Goal: Task Accomplishment & Management: Manage account settings

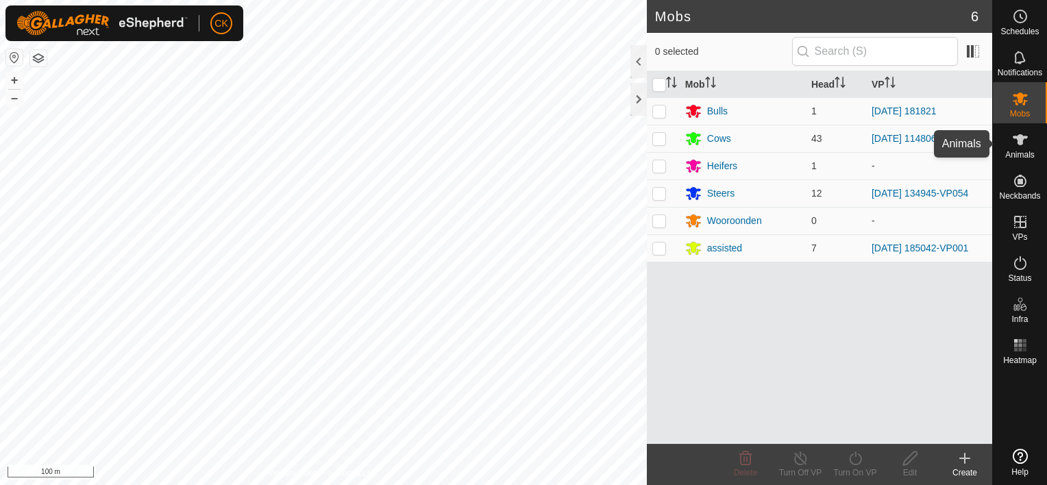
click at [1020, 143] on icon at bounding box center [1020, 139] width 15 height 11
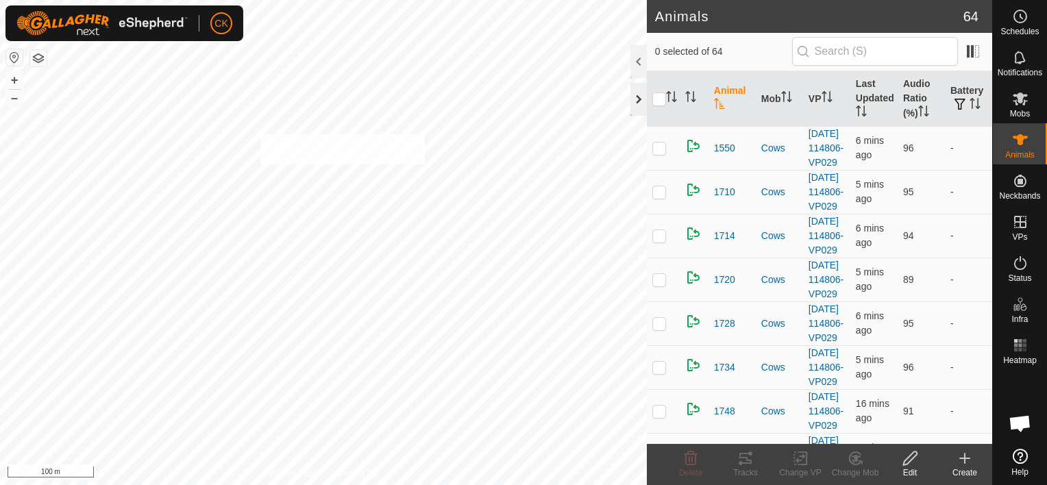
scroll to position [110, 0]
checkbox input "true"
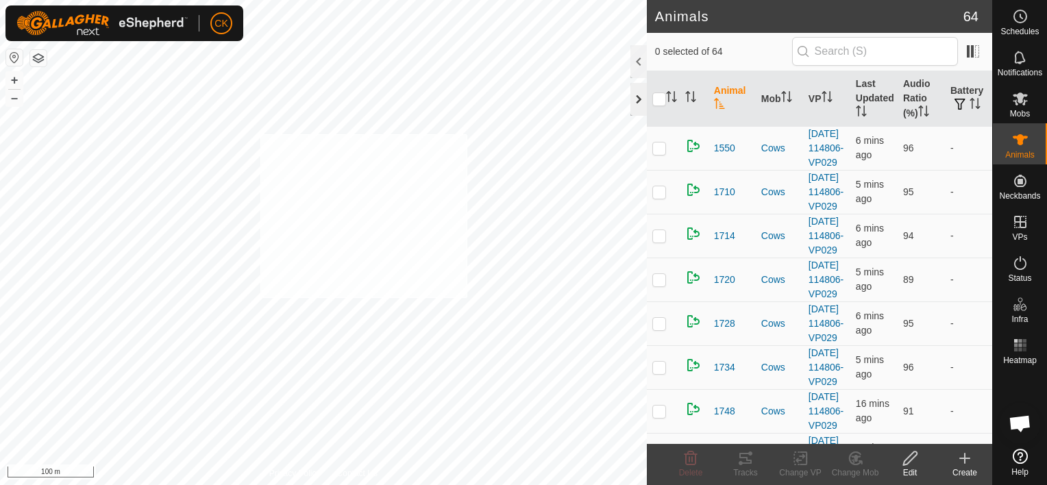
checkbox input "true"
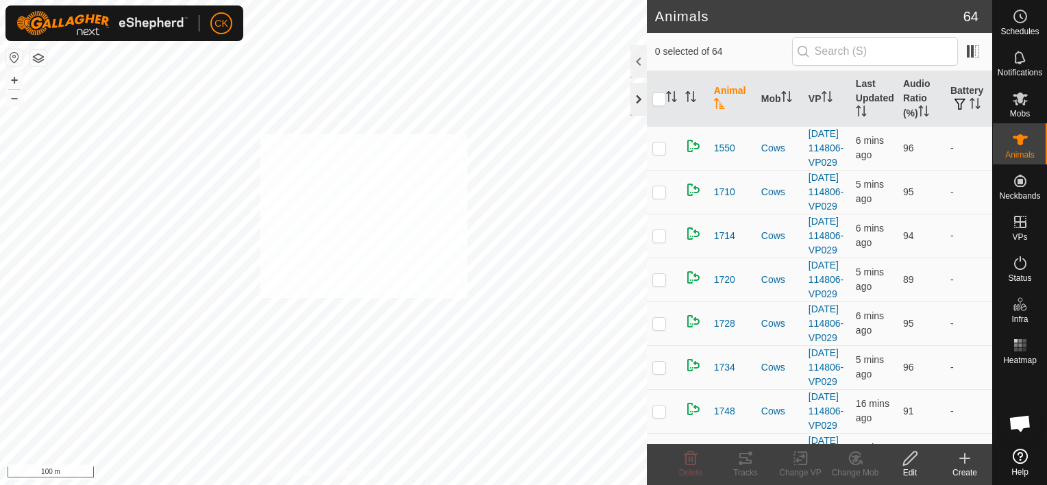
checkbox input "true"
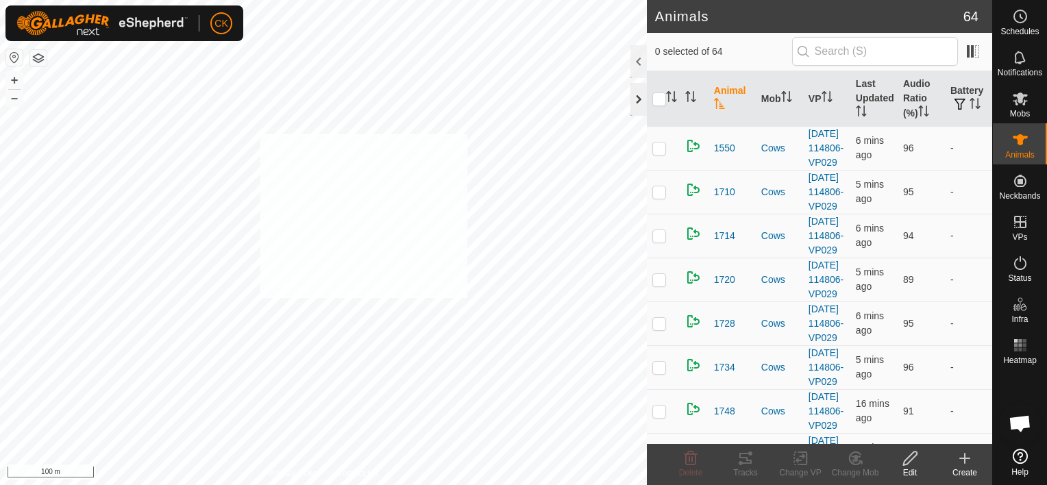
checkbox input "true"
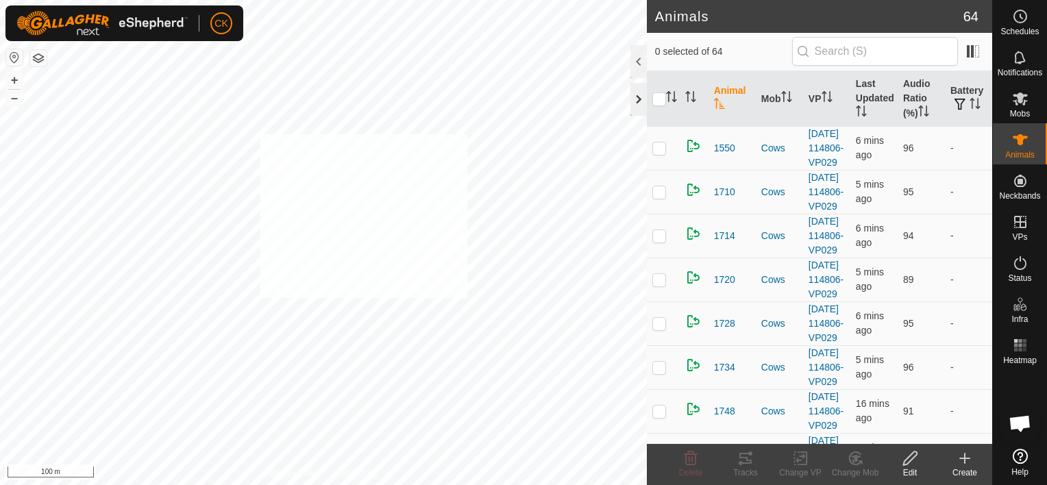
checkbox input "true"
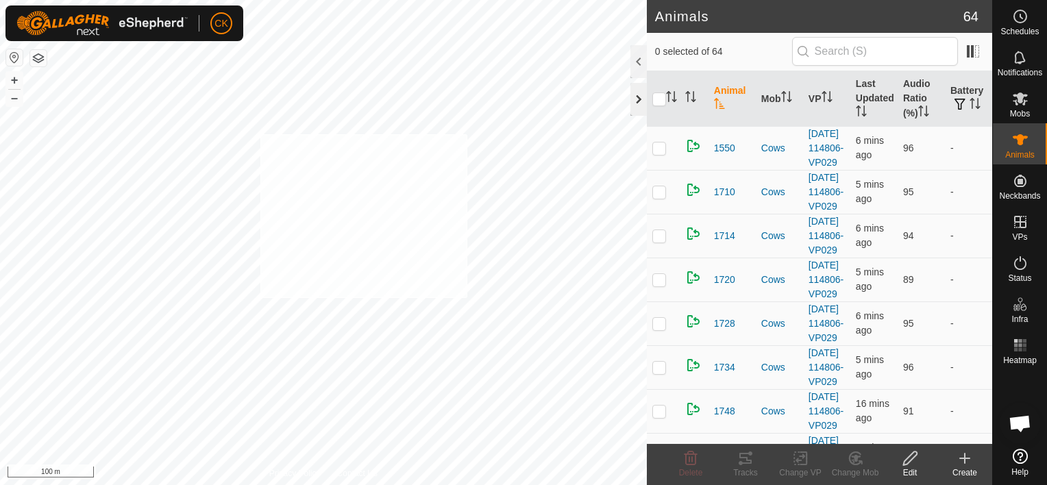
checkbox input "true"
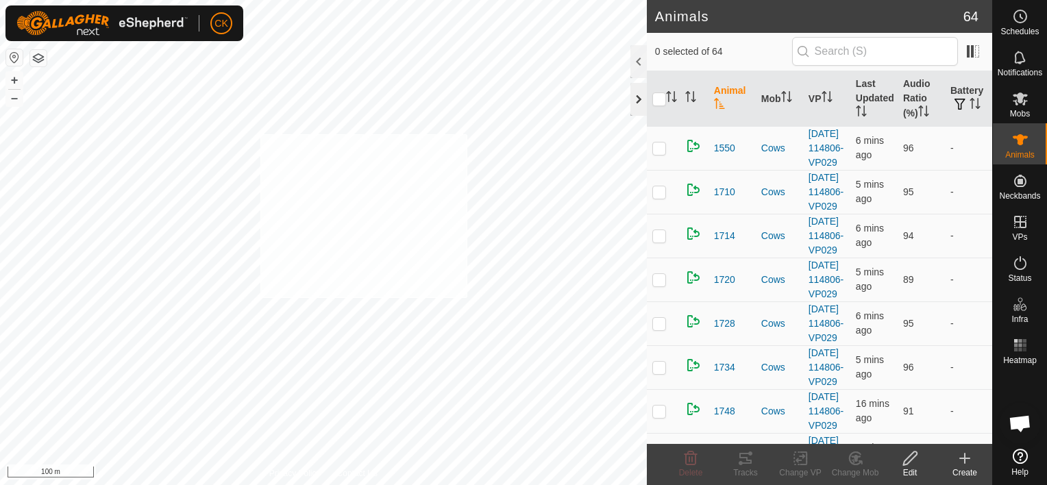
checkbox input "true"
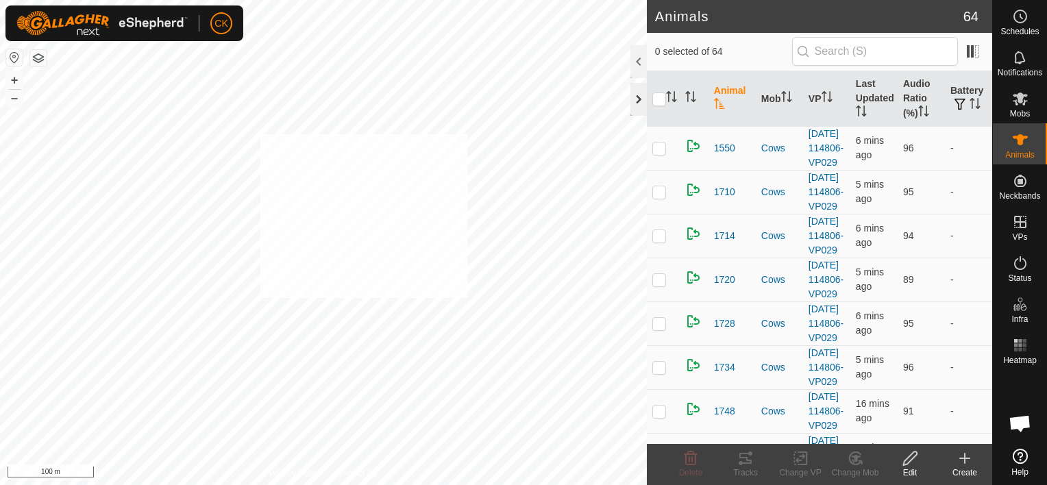
checkbox input "true"
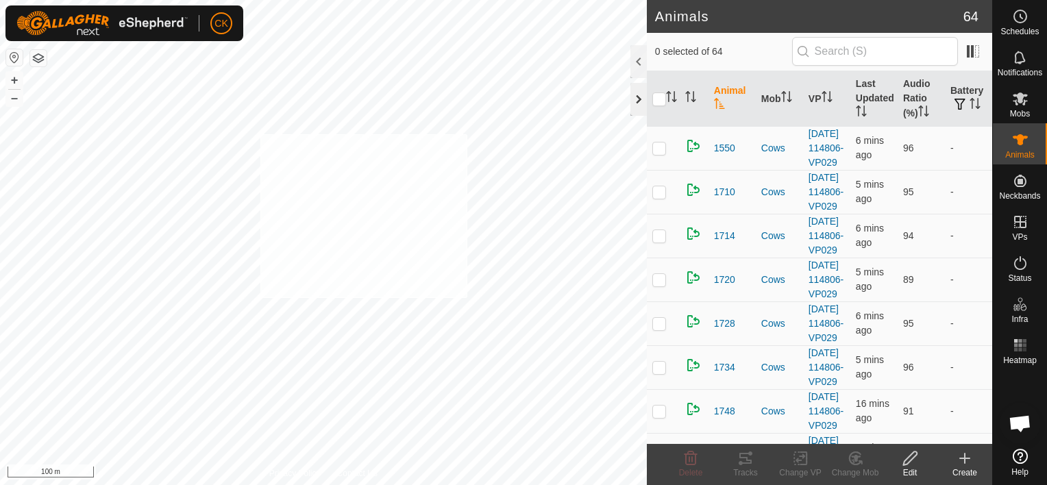
checkbox input "true"
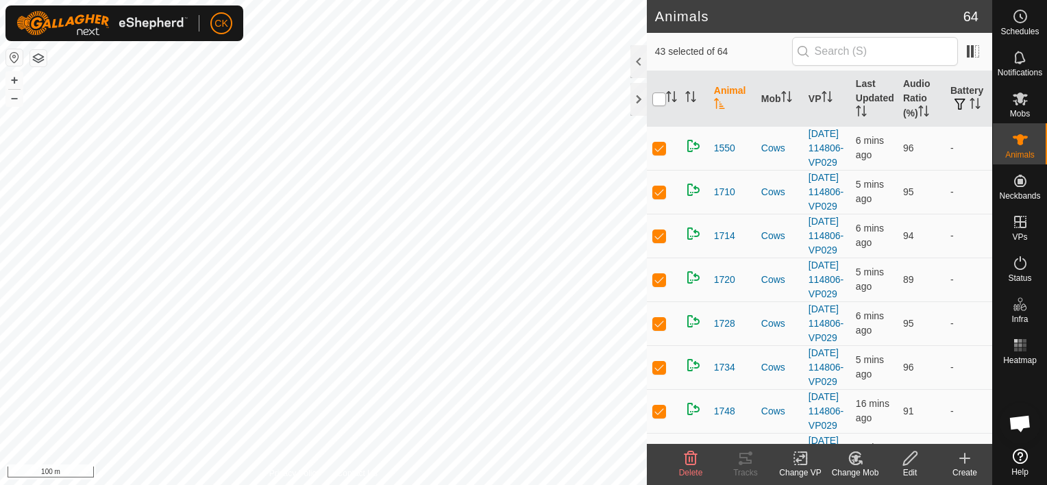
click at [658, 100] on input "checkbox" at bounding box center [660, 100] width 14 height 14
checkbox input "true"
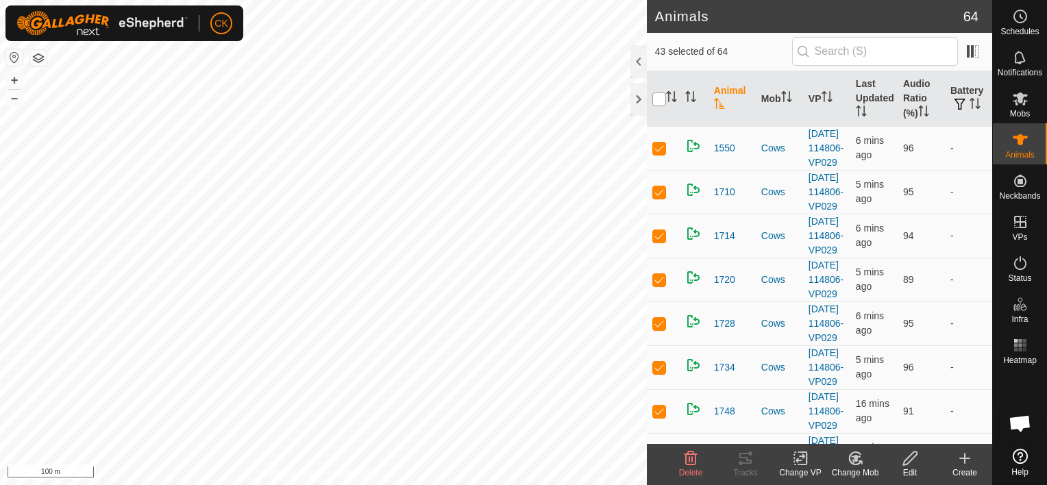
checkbox input "true"
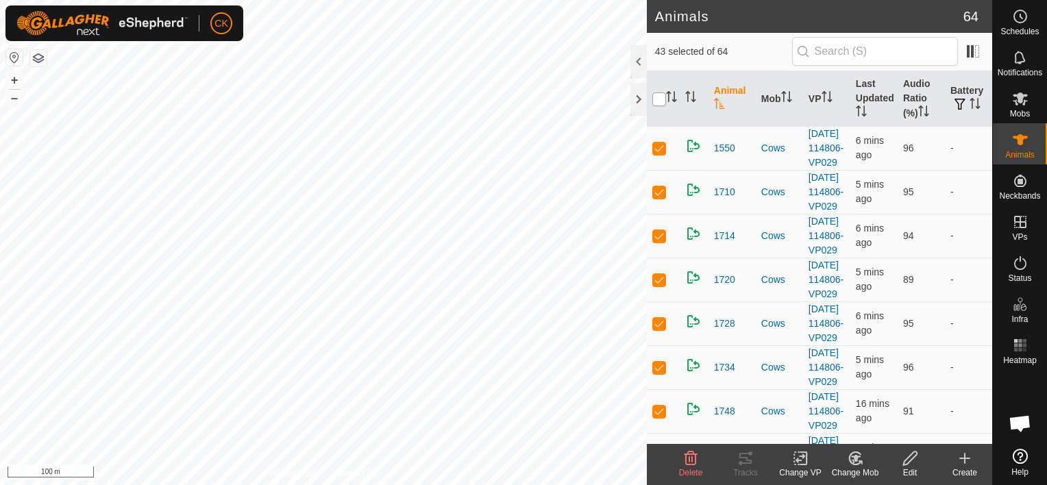
checkbox input "true"
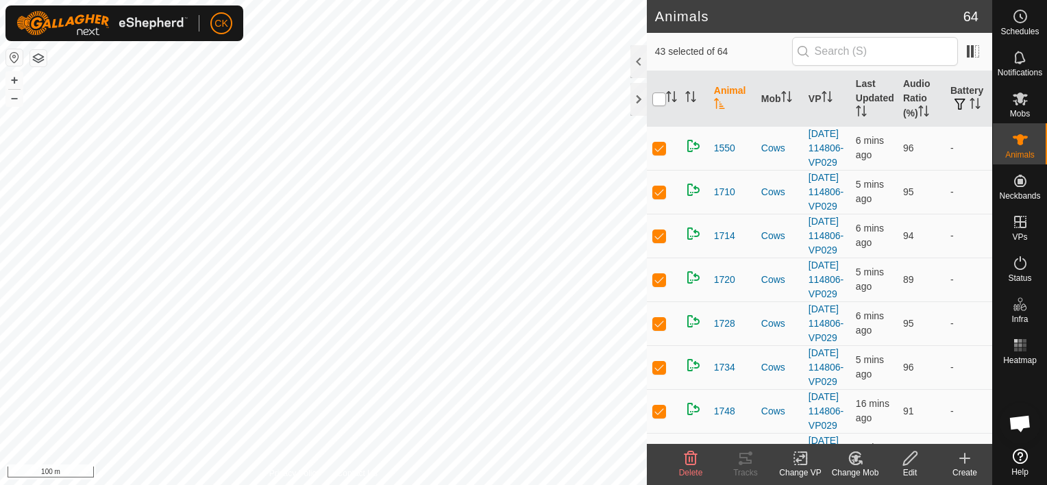
checkbox input "true"
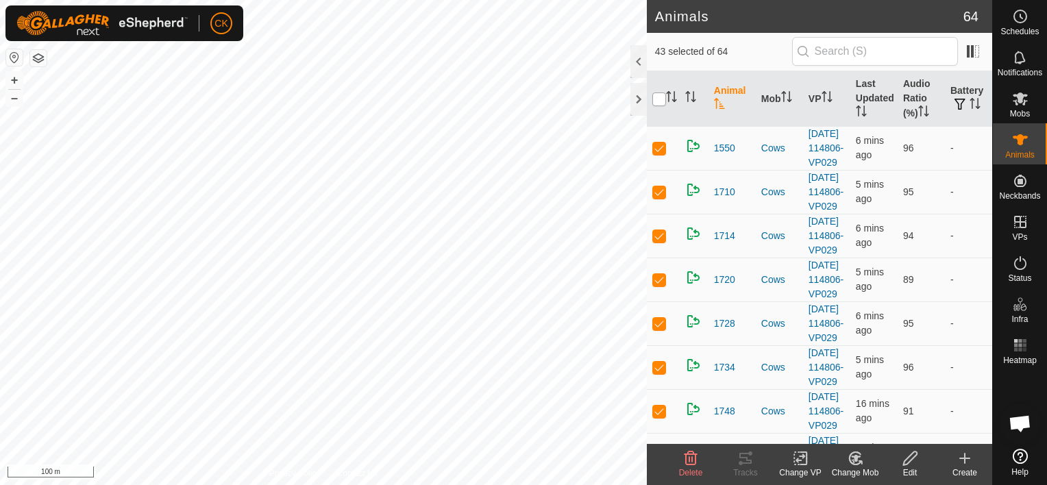
checkbox input "true"
click at [658, 100] on input "checkbox" at bounding box center [660, 100] width 14 height 14
checkbox input "false"
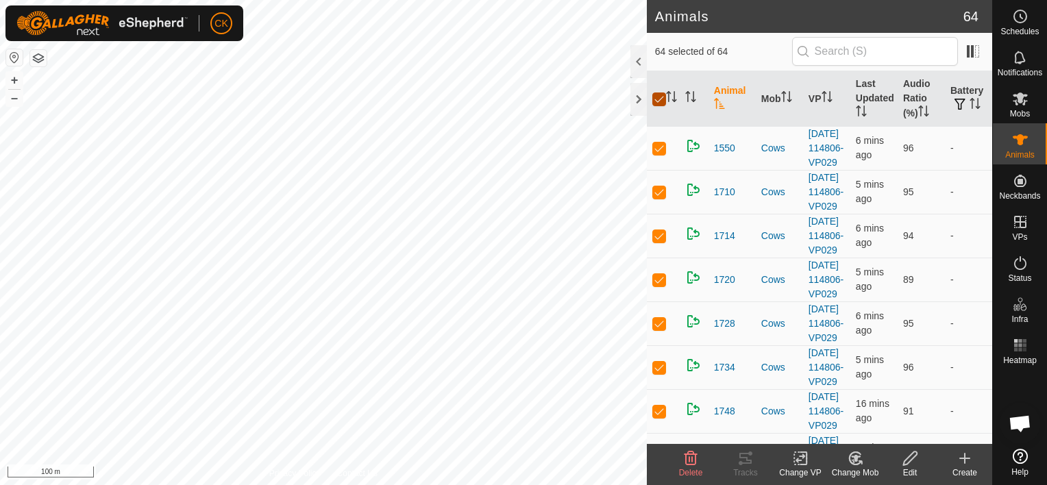
checkbox input "false"
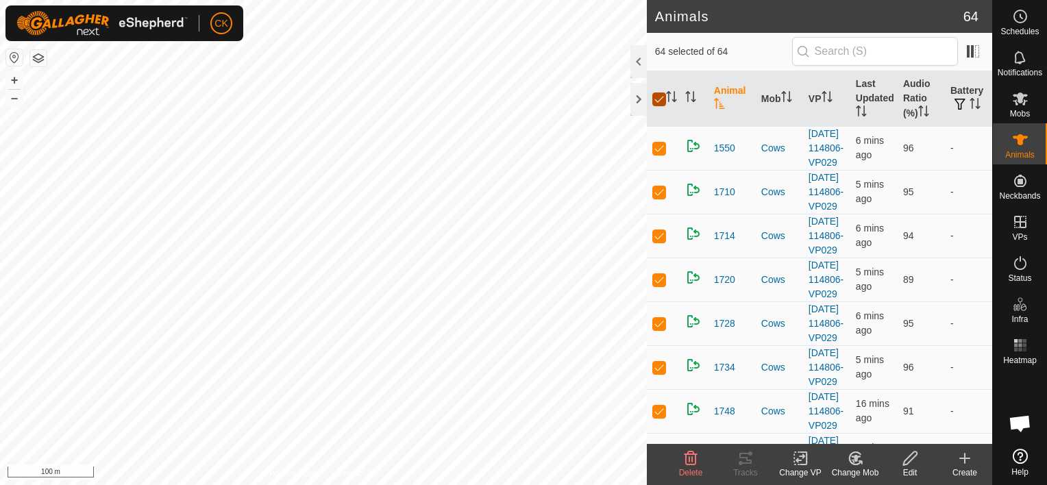
checkbox input "false"
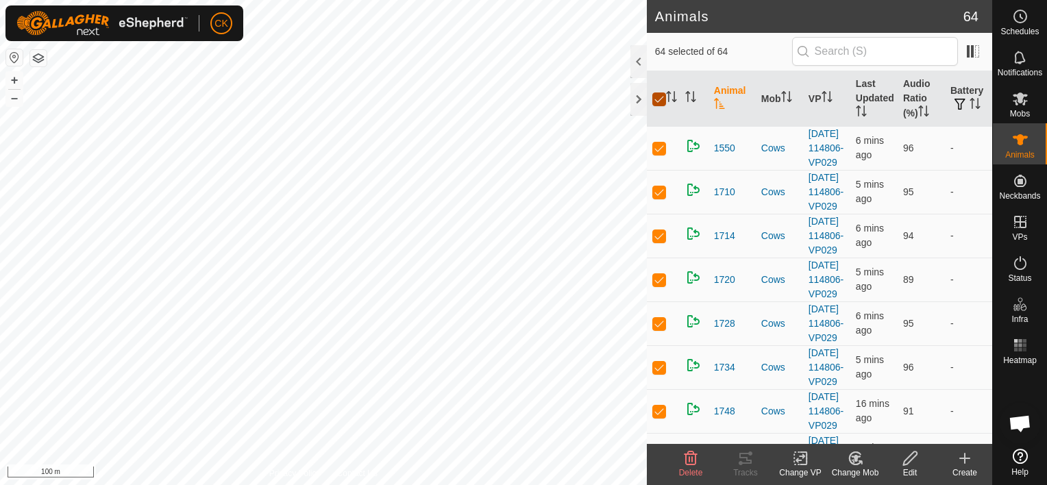
checkbox input "false"
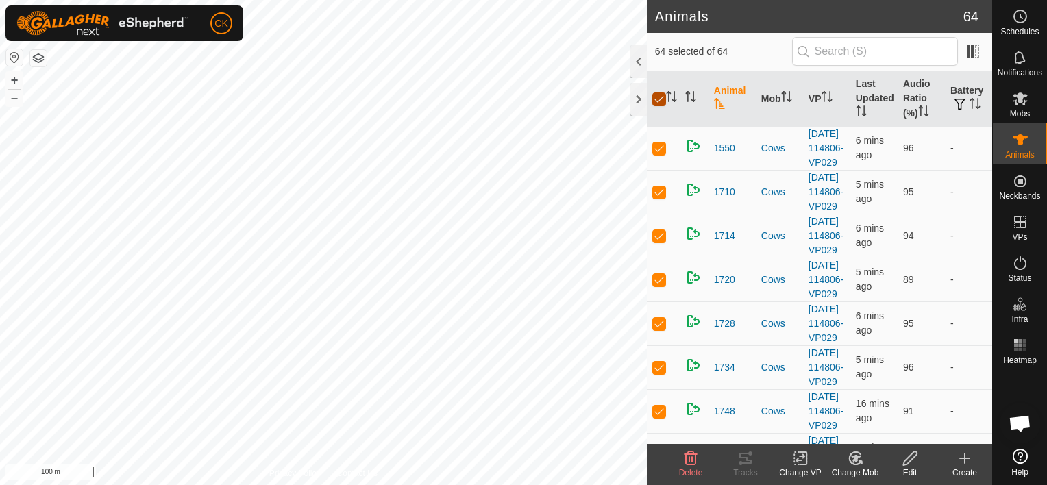
checkbox input "false"
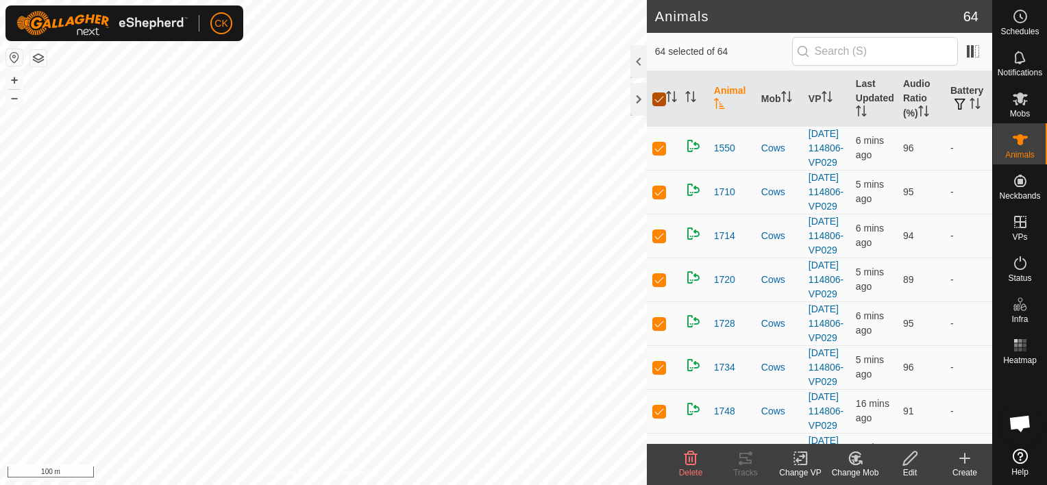
checkbox input "false"
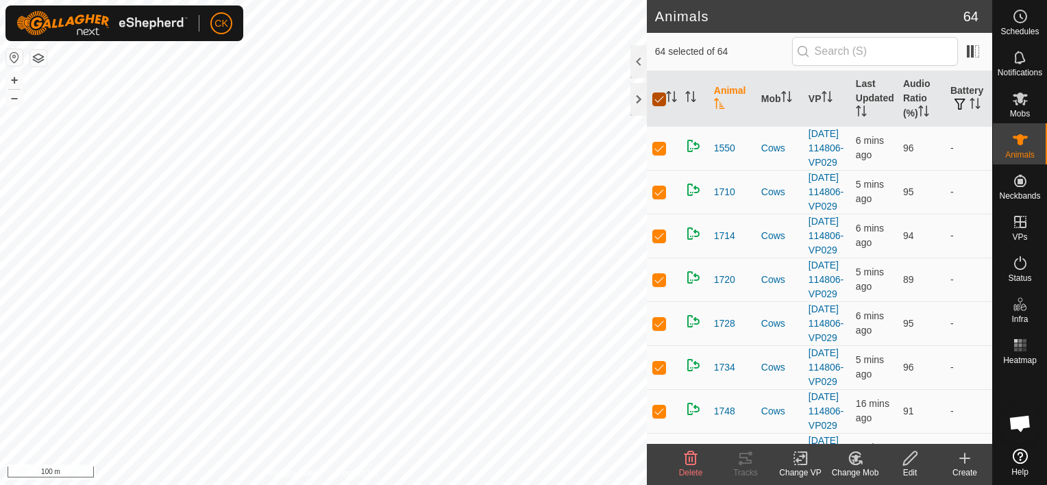
checkbox input "false"
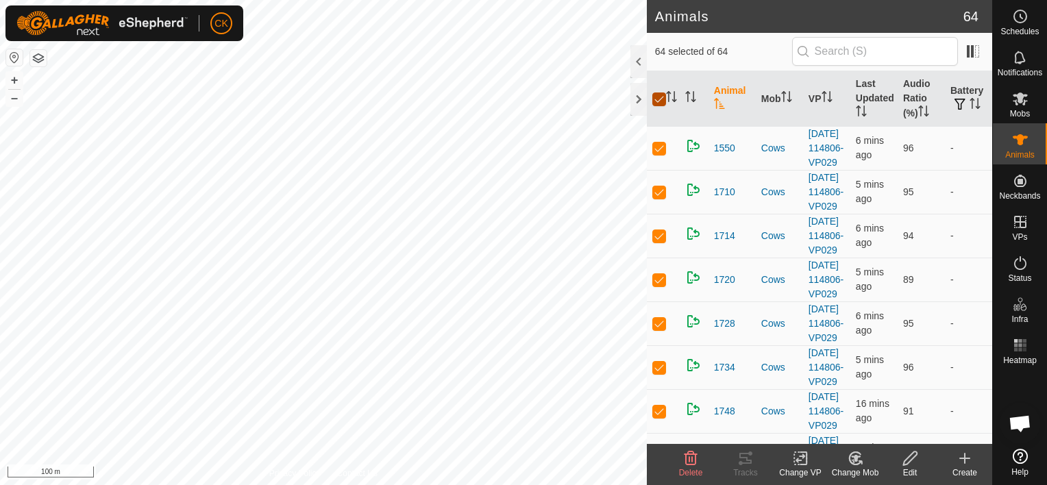
checkbox input "false"
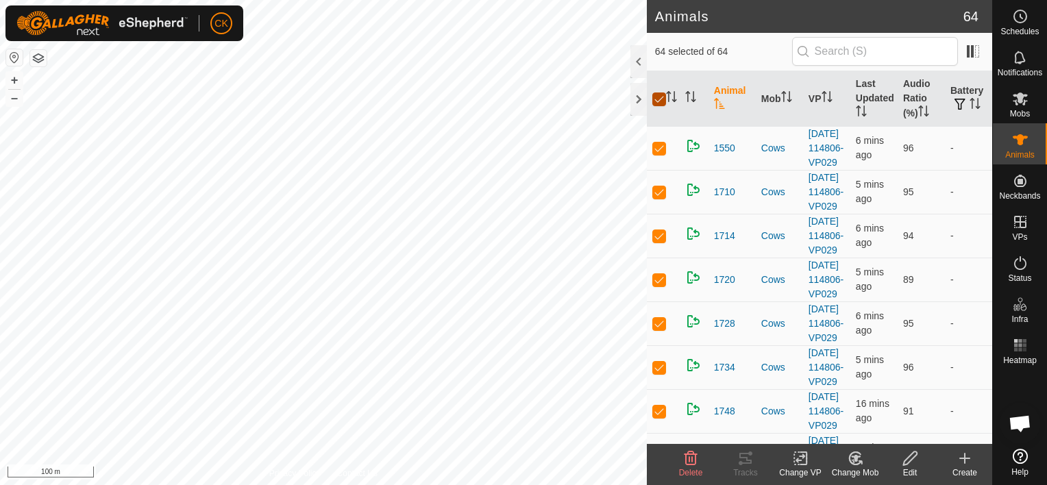
checkbox input "false"
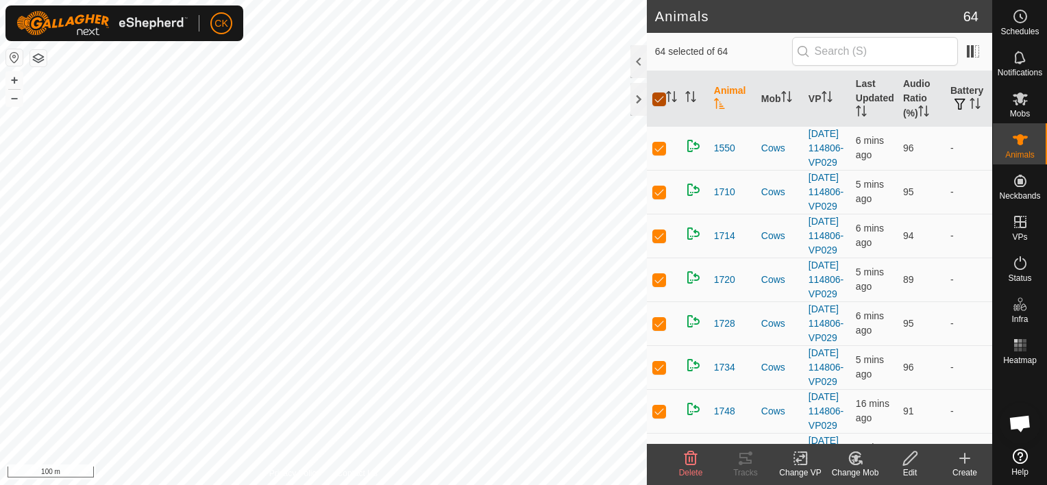
checkbox input "false"
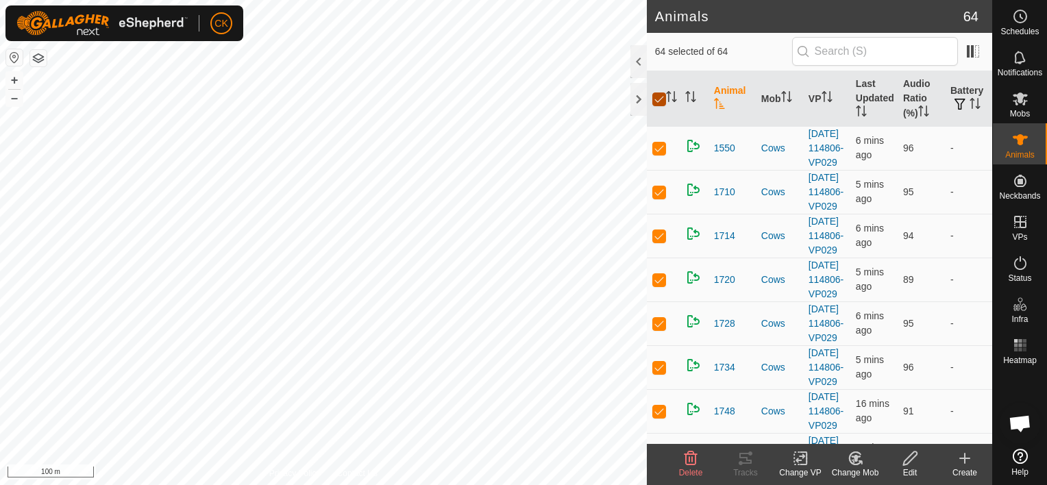
checkbox input "false"
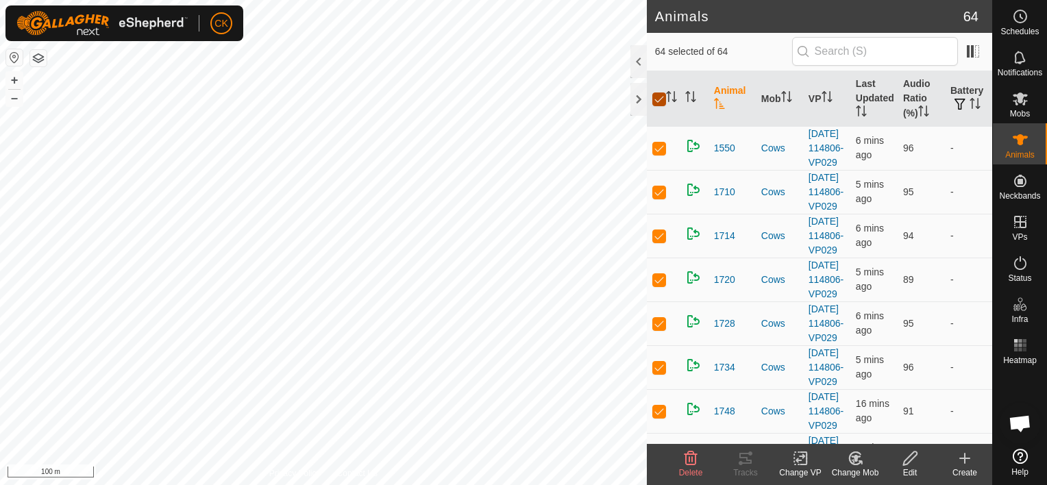
checkbox input "false"
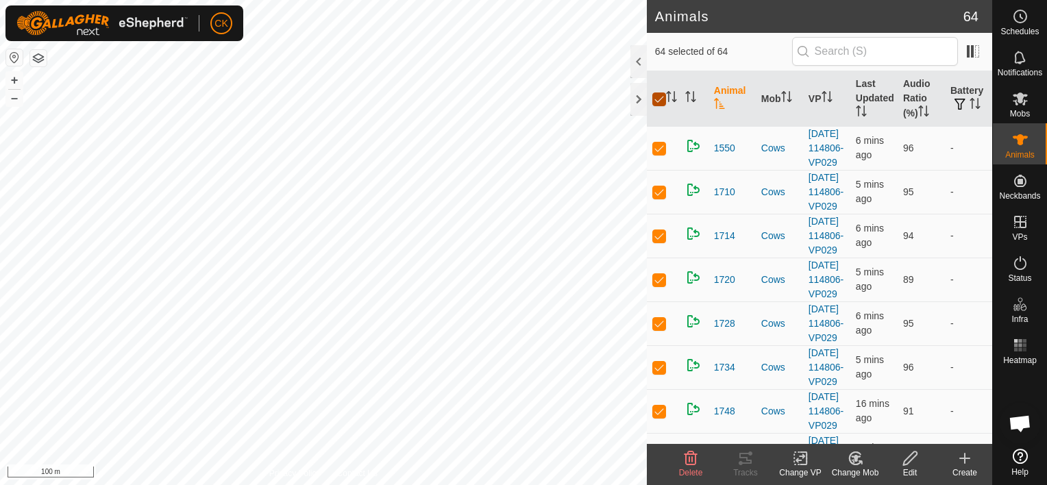
checkbox input "false"
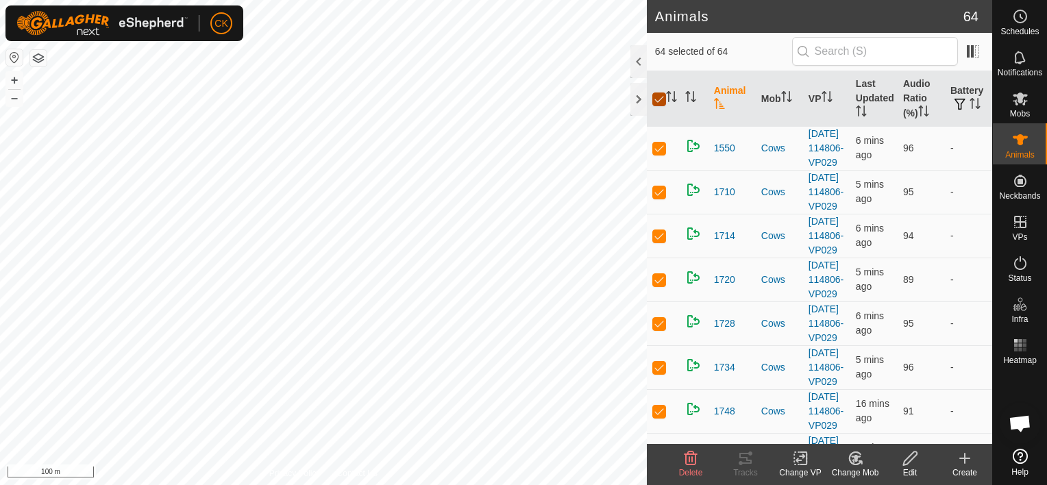
checkbox input "false"
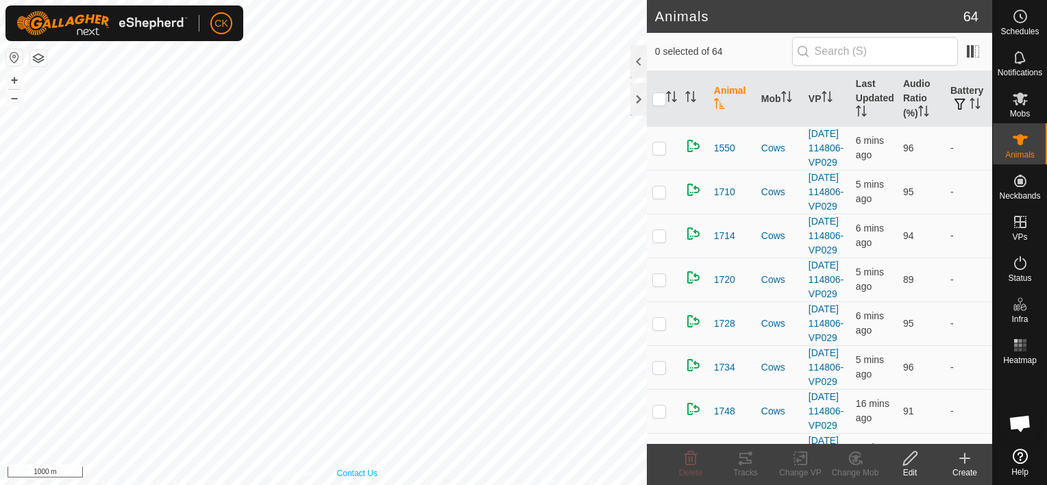
click at [356, 467] on div "Privacy Policy Contact Us WP 11 Type: trough Capacity: 400L Water Level: 100% D…" at bounding box center [323, 242] width 647 height 485
